Goal: Contribute content: Add original content to the website for others to see

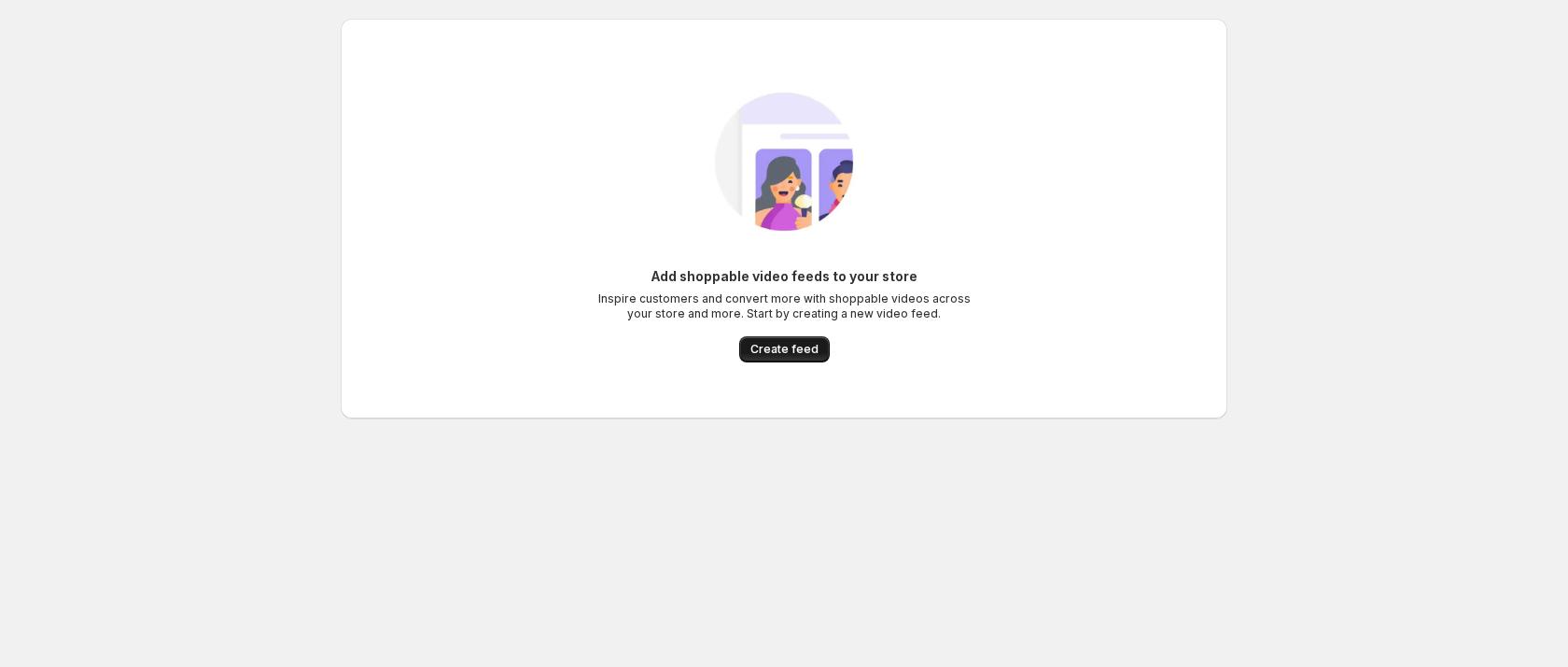
click at [781, 348] on span "Create feed" at bounding box center [784, 349] width 68 height 15
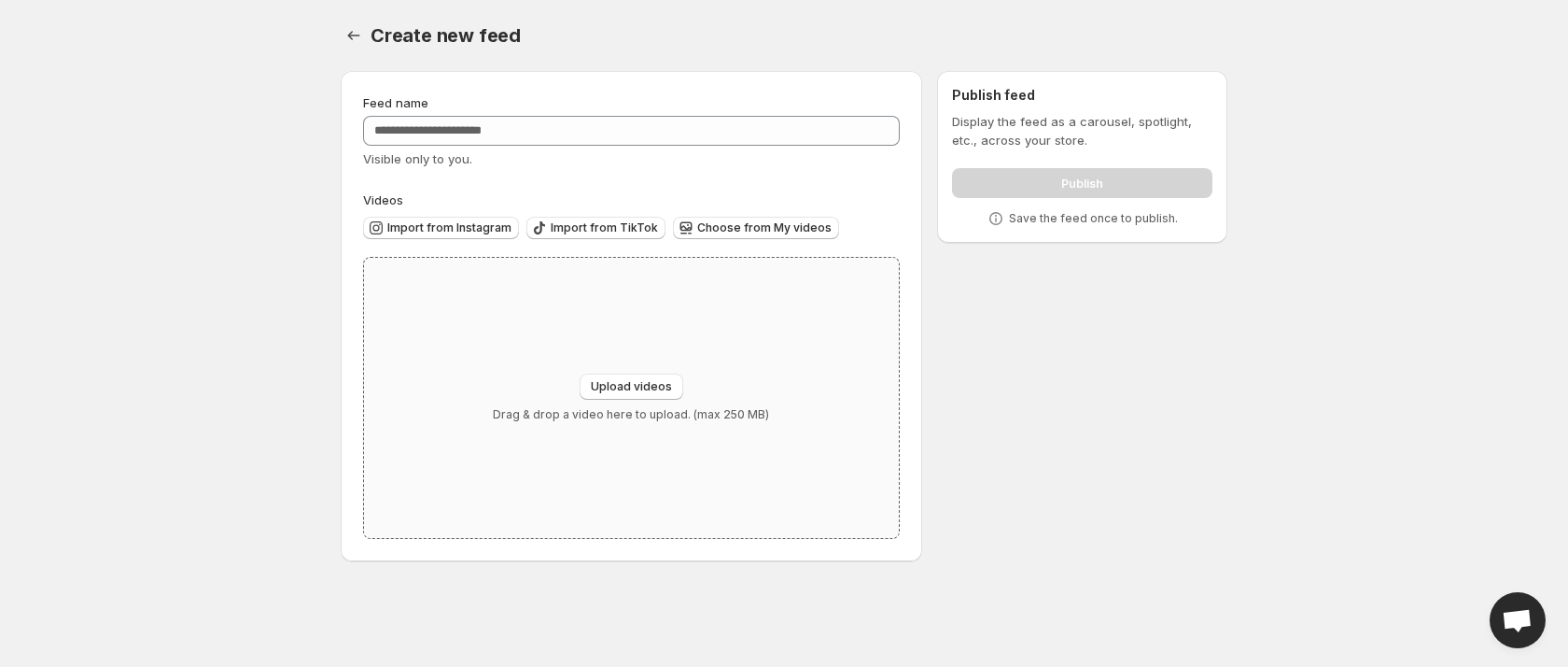
click at [626, 369] on div "Upload videos Drag & drop a video here to upload. (max 250 MB)" at bounding box center [631, 398] width 535 height 280
click at [638, 390] on span "Upload videos" at bounding box center [631, 387] width 81 height 15
click at [640, 389] on span "Upload videos" at bounding box center [631, 387] width 81 height 15
click at [698, 230] on span "Choose from My videos" at bounding box center [765, 228] width 134 height 15
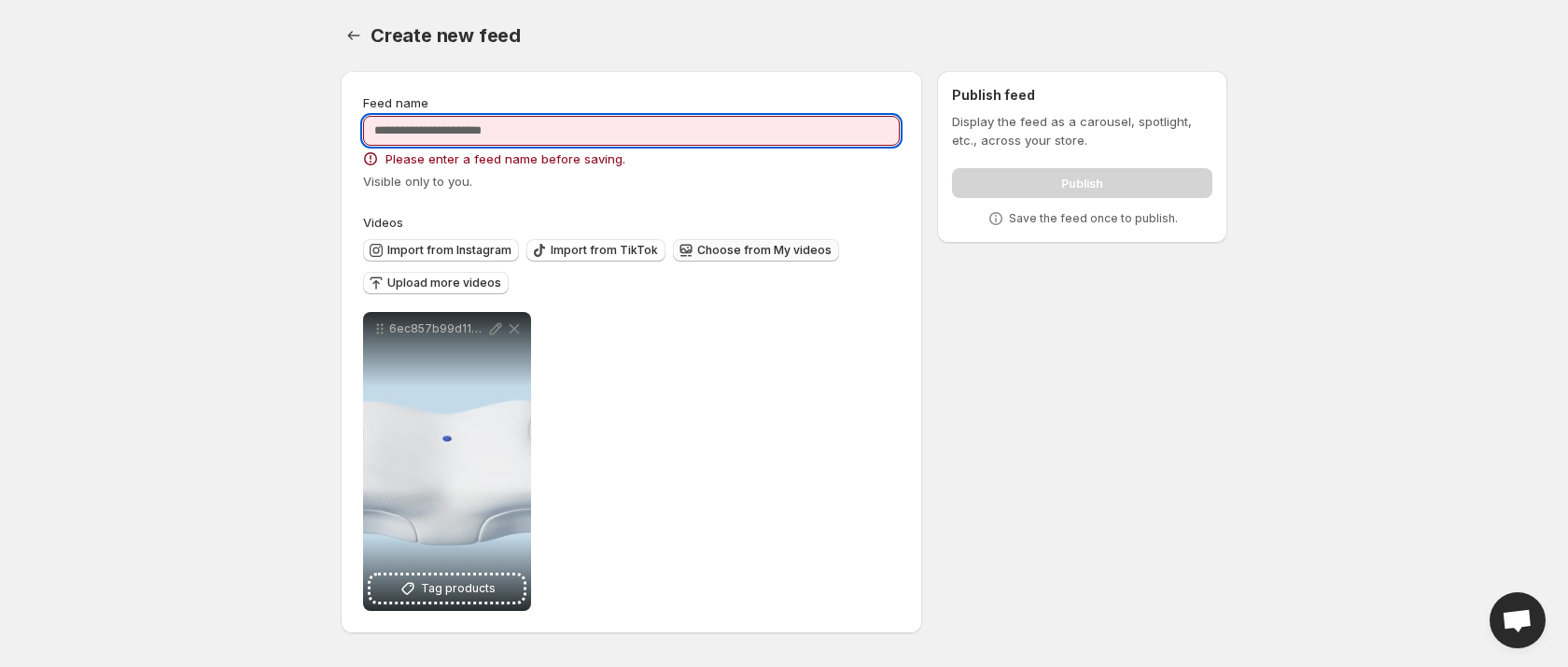
click at [477, 129] on input "Feed name" at bounding box center [631, 131] width 537 height 30
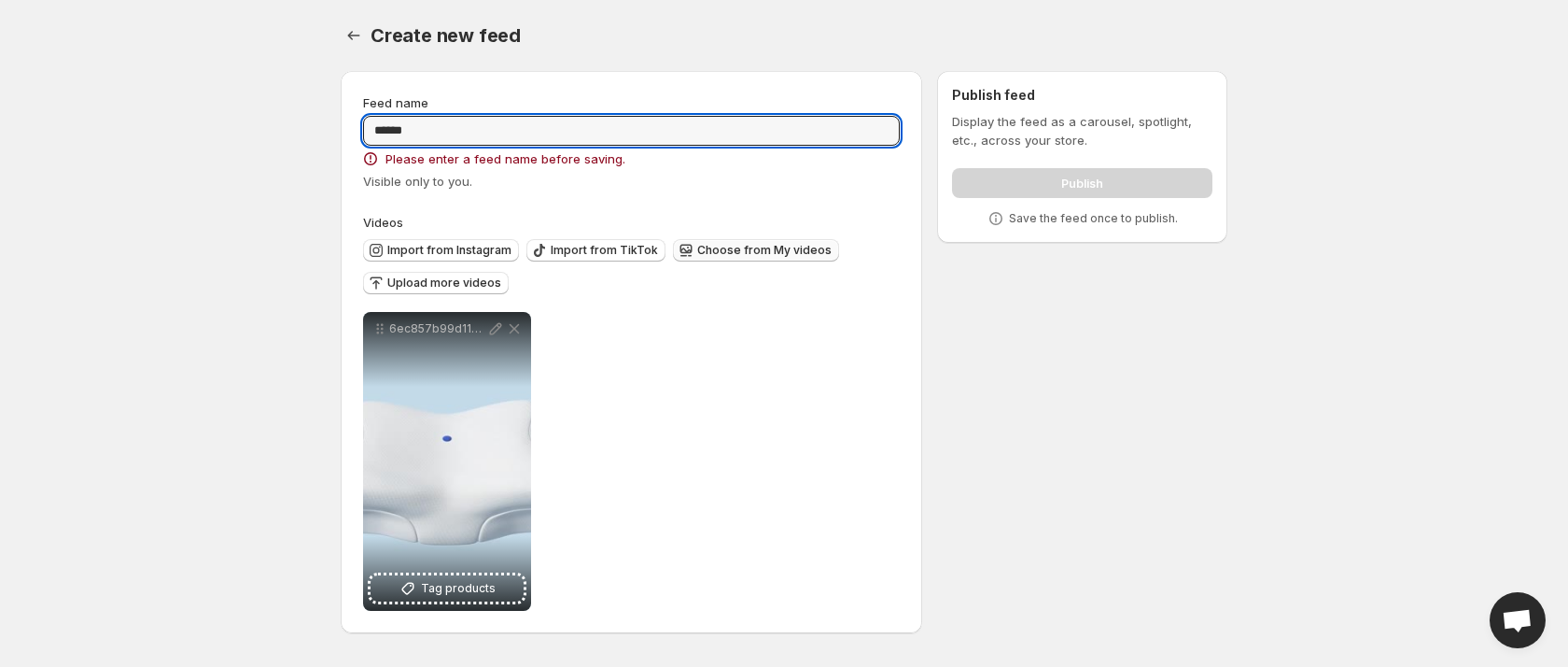
type input "******"
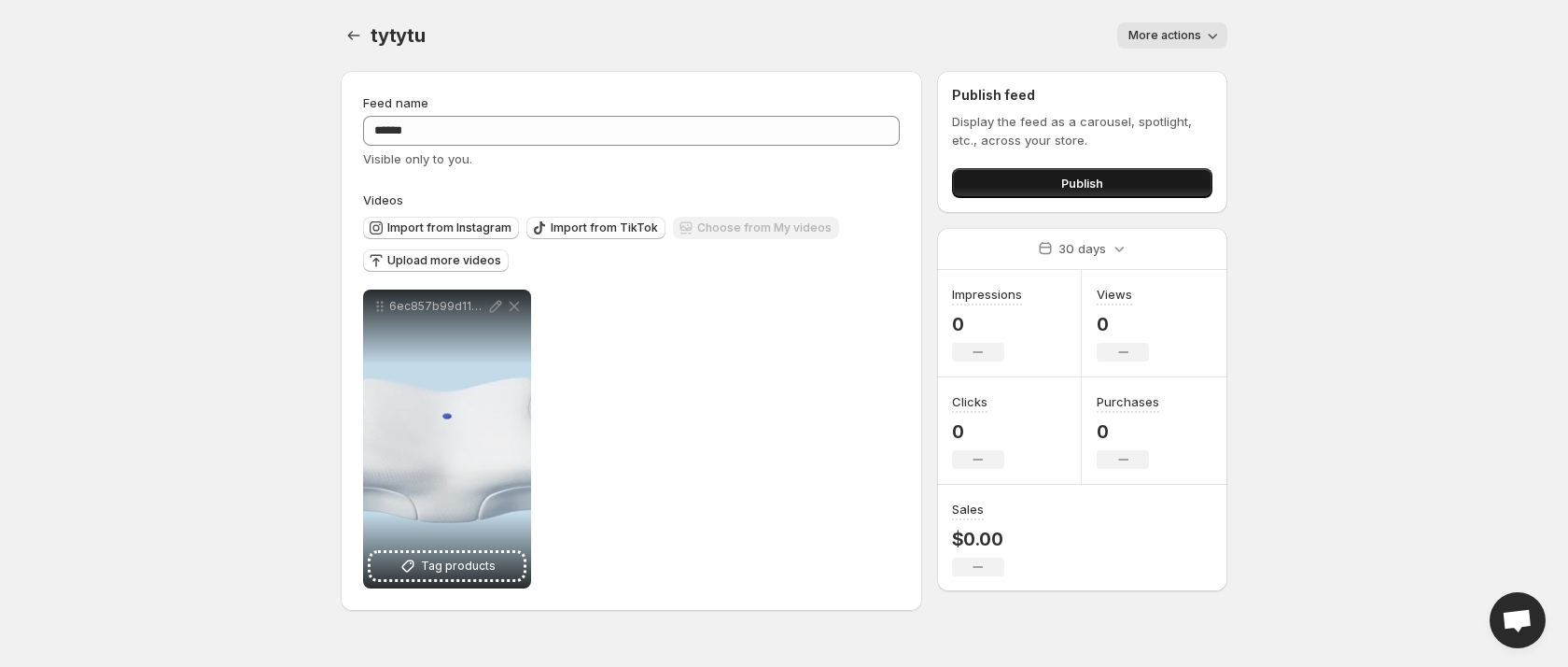
drag, startPoint x: 1088, startPoint y: 177, endPoint x: 1080, endPoint y: 181, distance: 8.9
click at [1087, 177] on span "Publish" at bounding box center [1081, 183] width 42 height 19
